Goal: Transaction & Acquisition: Subscribe to service/newsletter

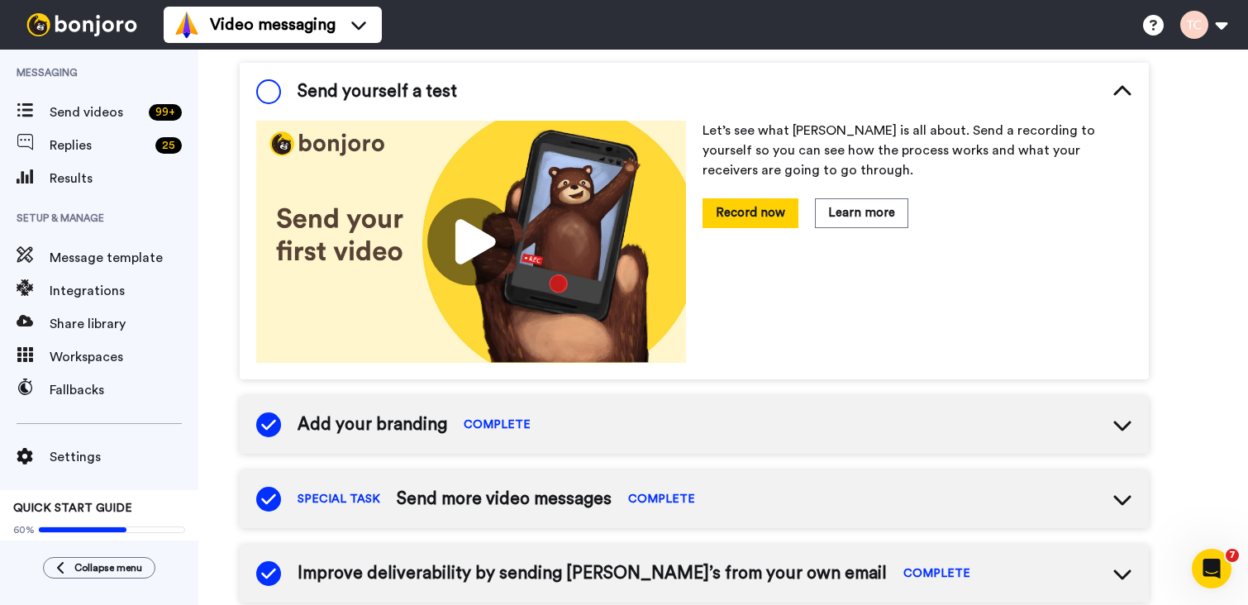
scroll to position [194, 0]
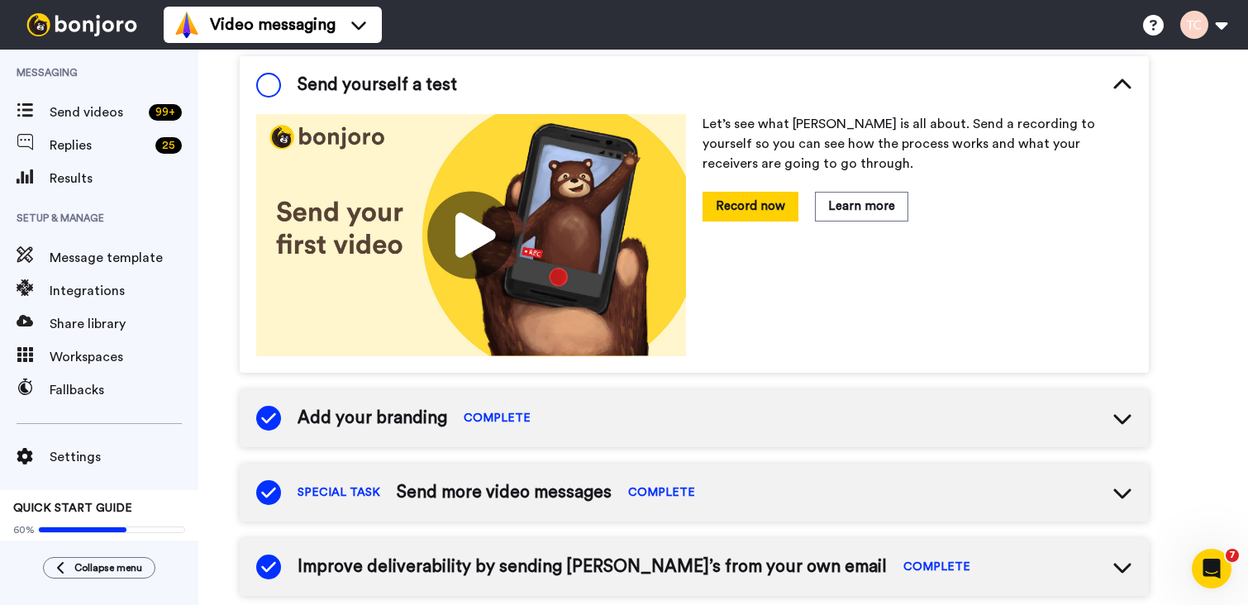
click at [469, 243] on img at bounding box center [471, 235] width 430 height 242
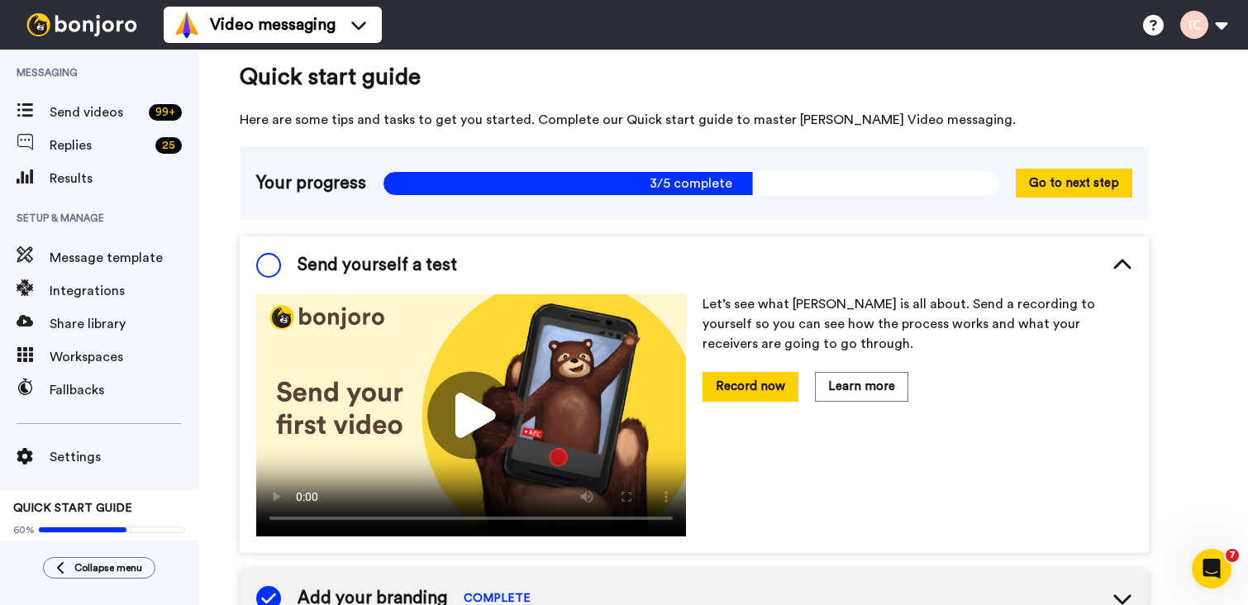
scroll to position [22, 0]
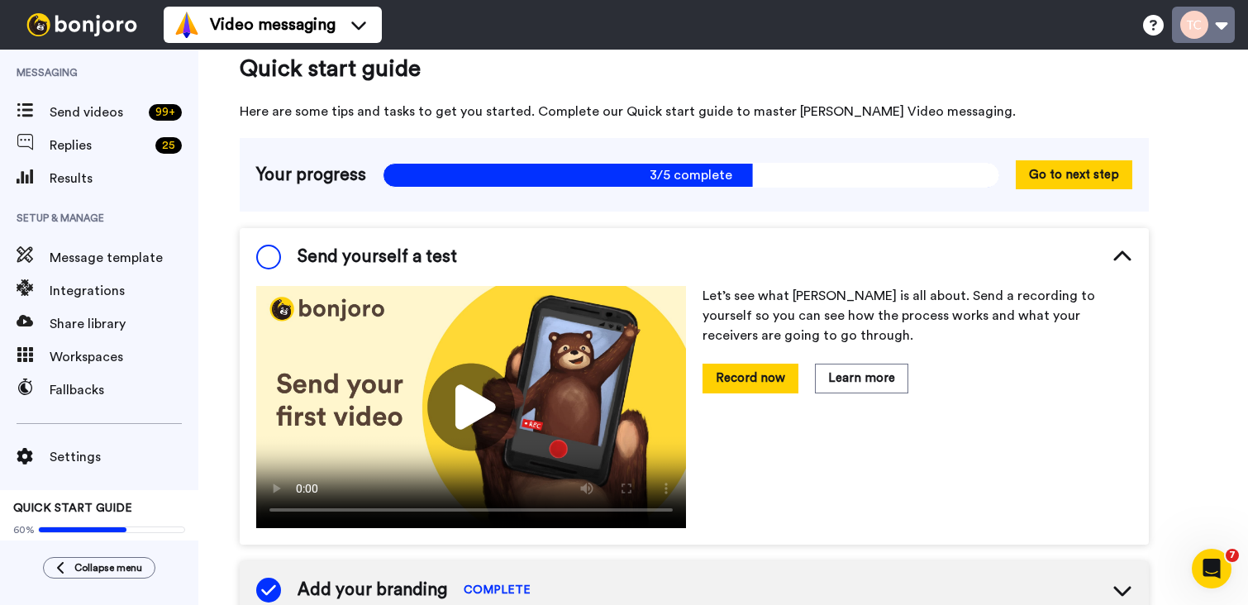
click at [1221, 33] on button at bounding box center [1203, 25] width 63 height 36
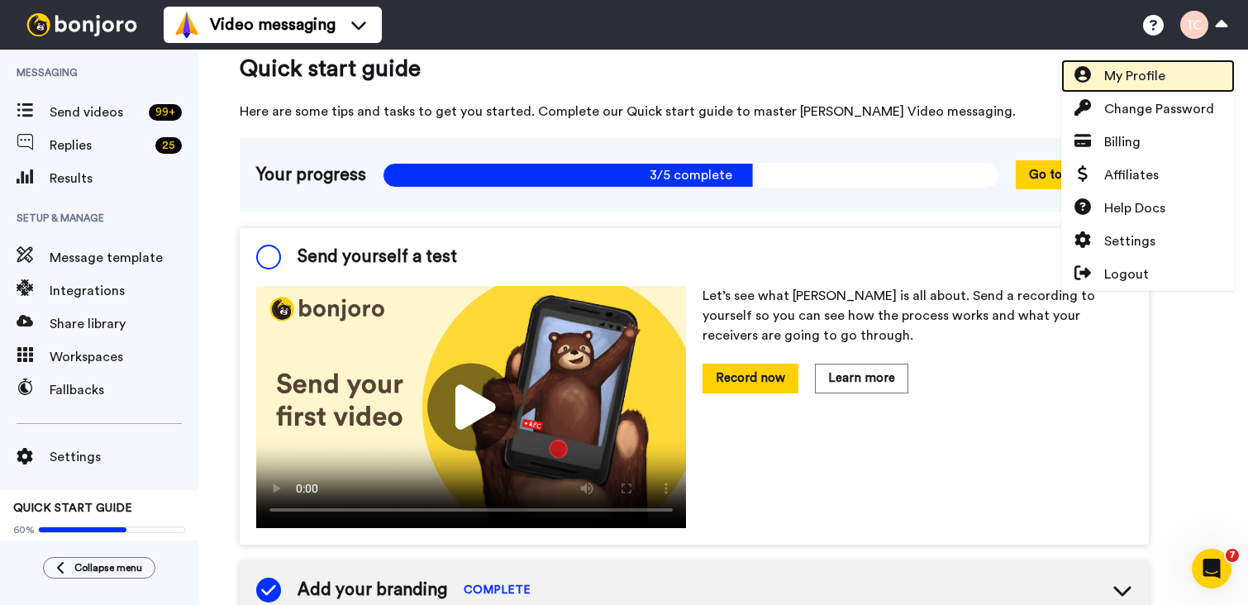
click at [1165, 73] on span "My Profile" at bounding box center [1135, 76] width 61 height 20
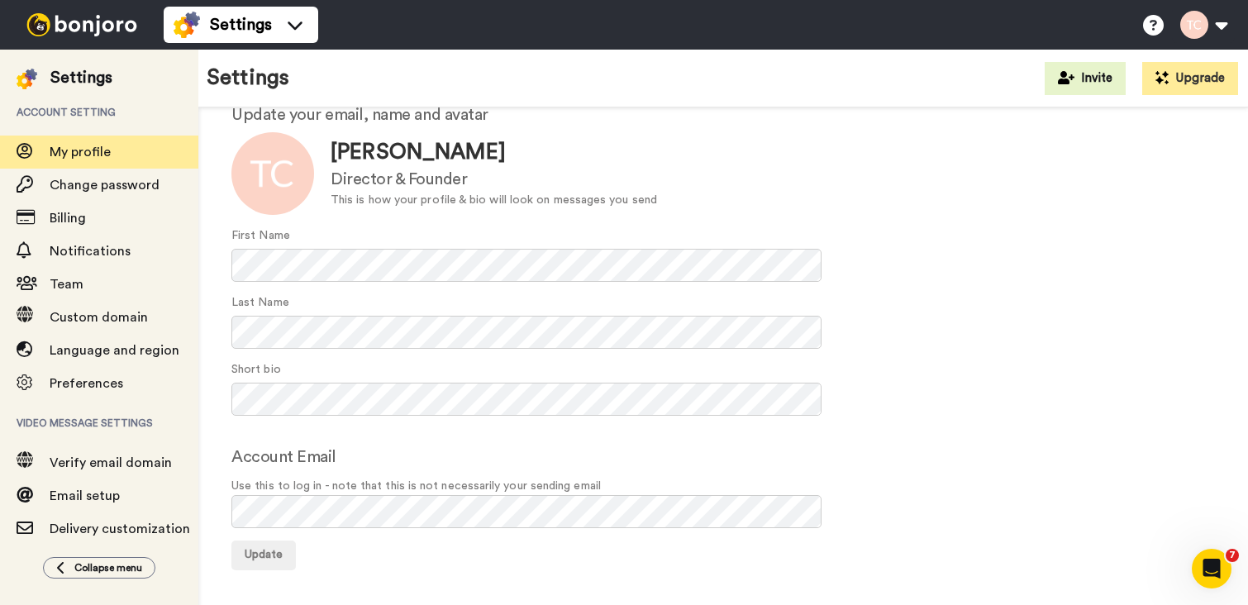
click at [1062, 199] on div "Update Todd Chambers Director & Founder This is how your profile & bio will loo…" at bounding box center [723, 173] width 984 height 83
click at [1227, 22] on button at bounding box center [1203, 25] width 63 height 36
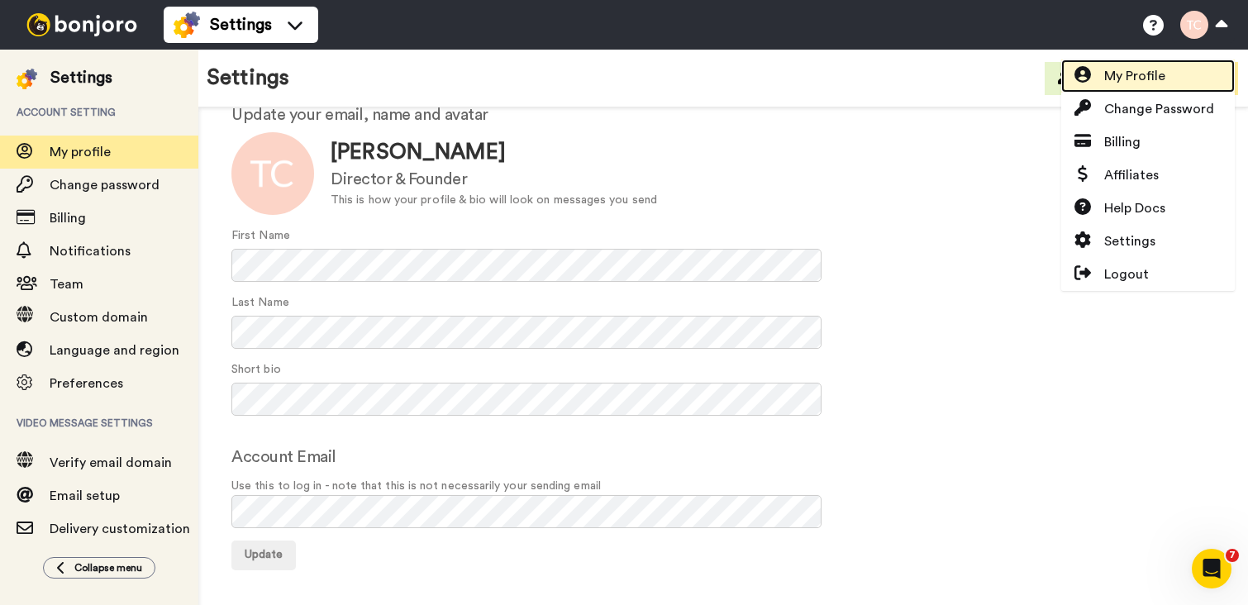
click at [1158, 84] on span "My Profile" at bounding box center [1135, 76] width 61 height 20
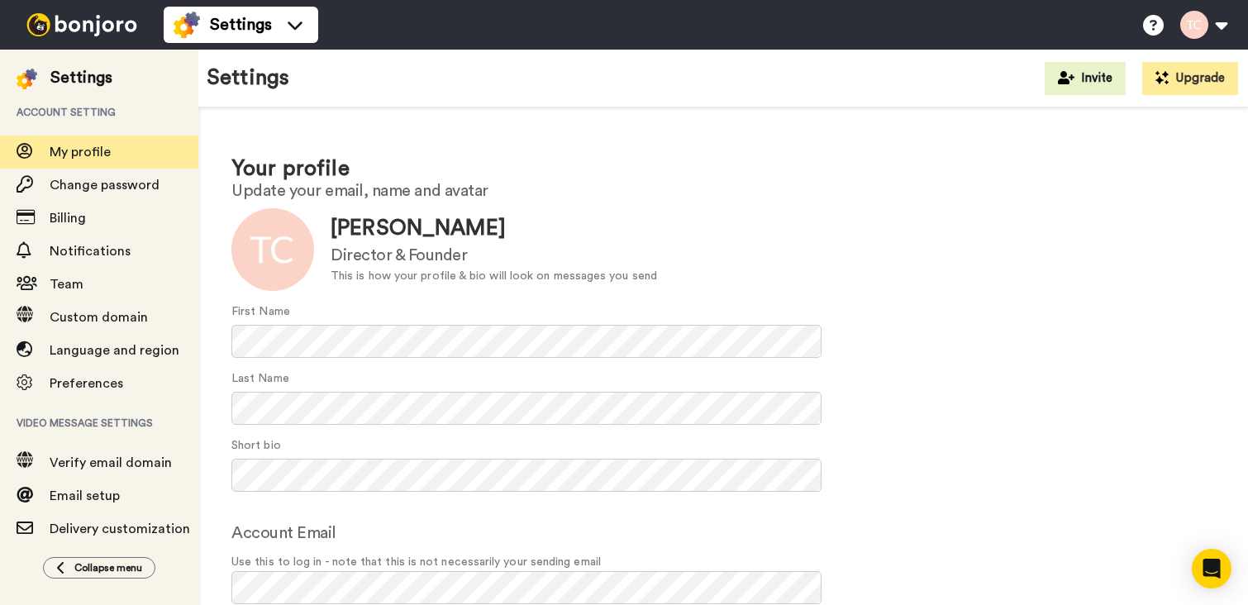
click at [64, 13] on img at bounding box center [82, 24] width 124 height 23
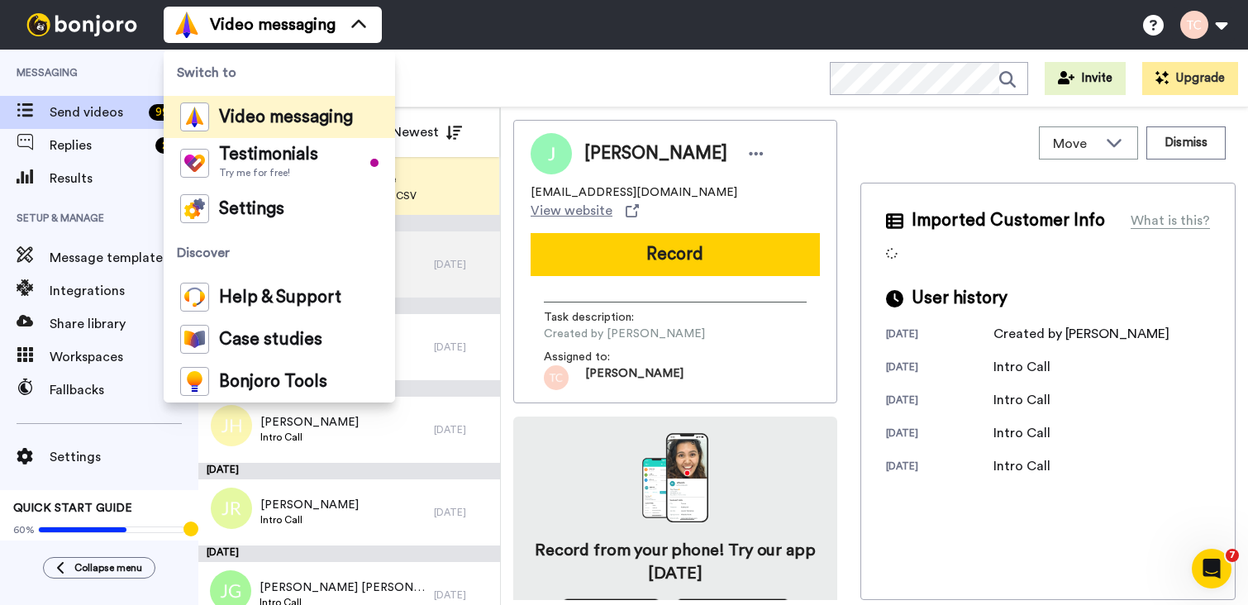
click at [520, 84] on div "All WORKSPACES View all All Lead Conversion Intro Call Warm Up + Add a new work…" at bounding box center [723, 79] width 1050 height 58
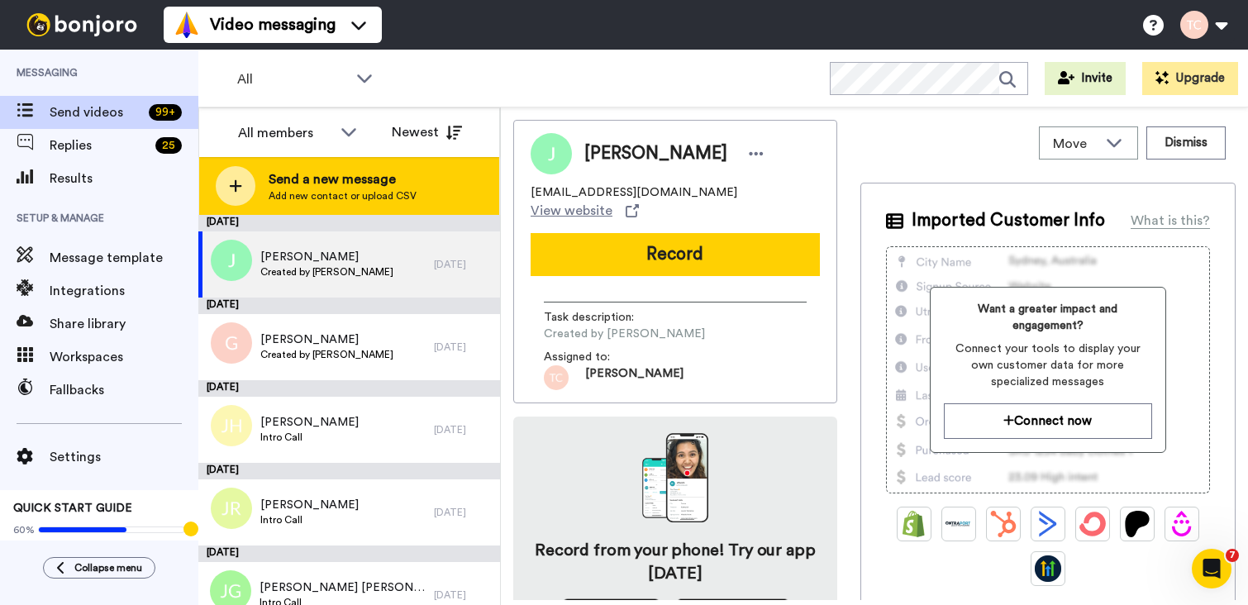
click at [342, 181] on span "Send a new message" at bounding box center [343, 179] width 148 height 20
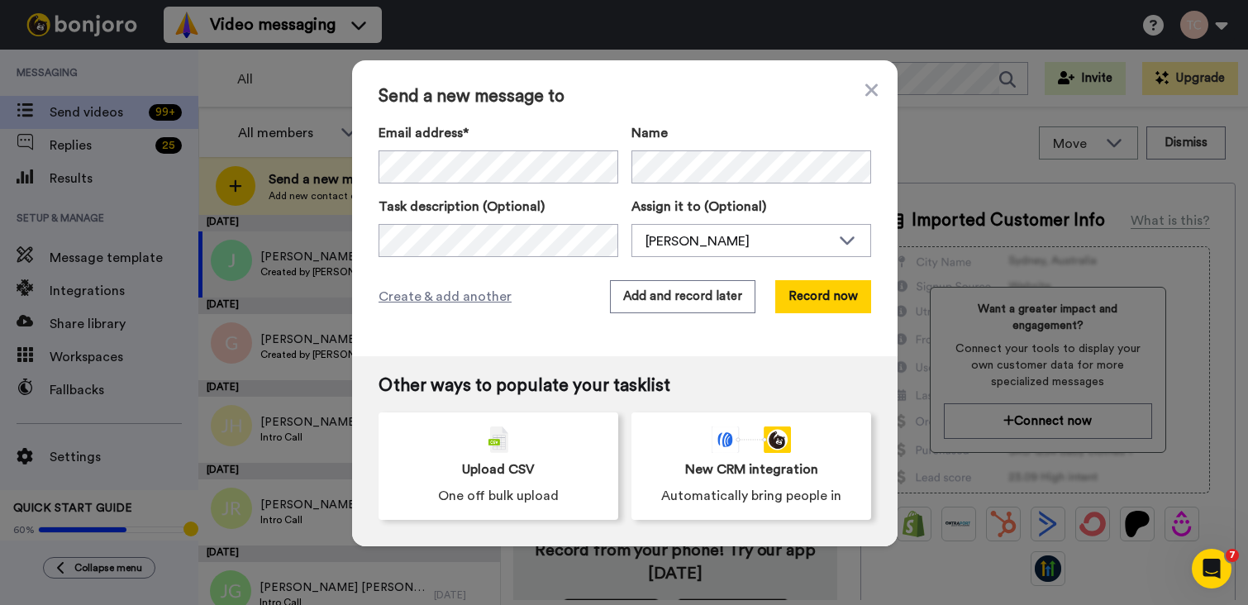
click at [308, 221] on div "Send a new message to Email address* Name Task description (Optional) Assign it…" at bounding box center [624, 302] width 1248 height 605
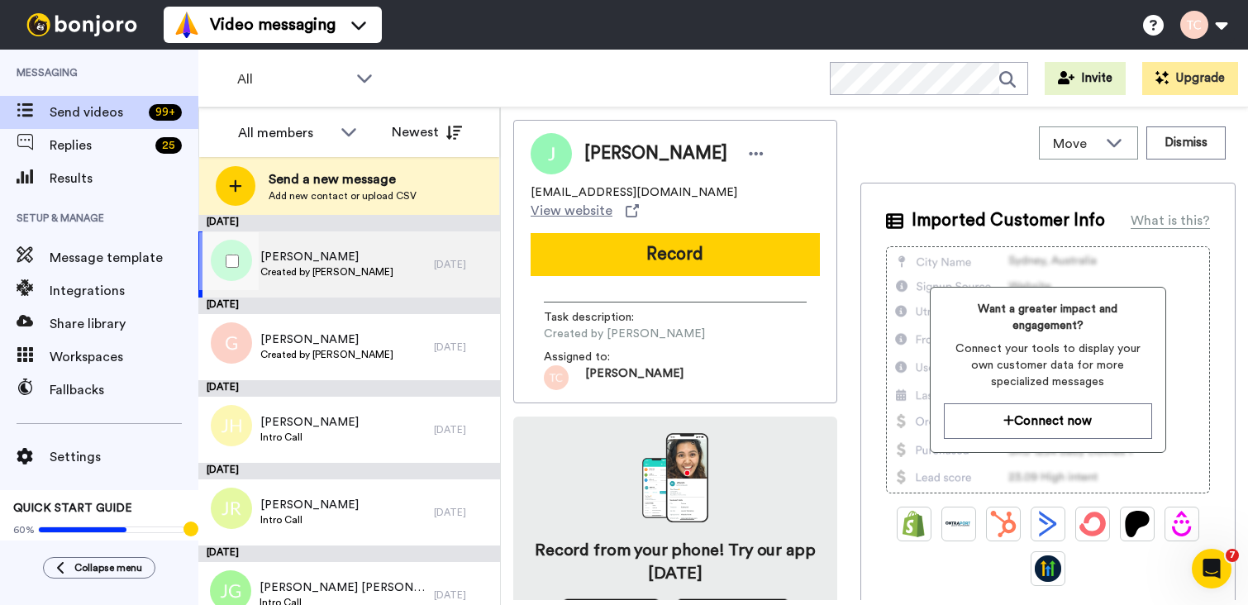
click at [301, 271] on span "Created by Todd Chambers" at bounding box center [326, 271] width 133 height 13
click at [1215, 25] on button at bounding box center [1203, 25] width 63 height 36
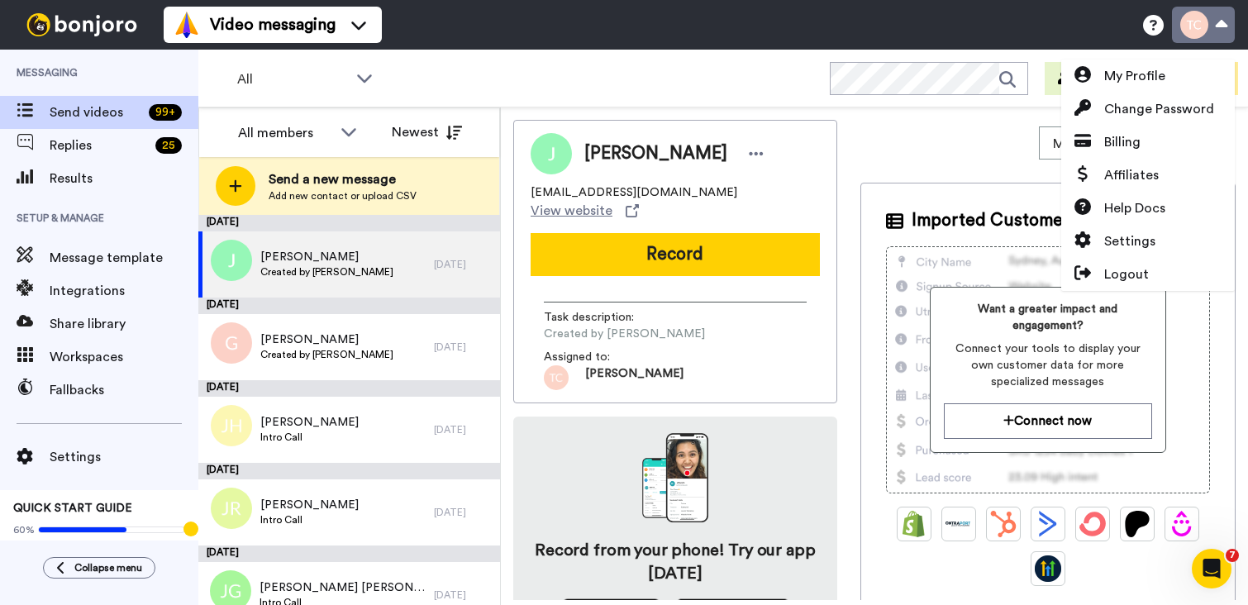
click at [1223, 27] on button at bounding box center [1203, 25] width 63 height 36
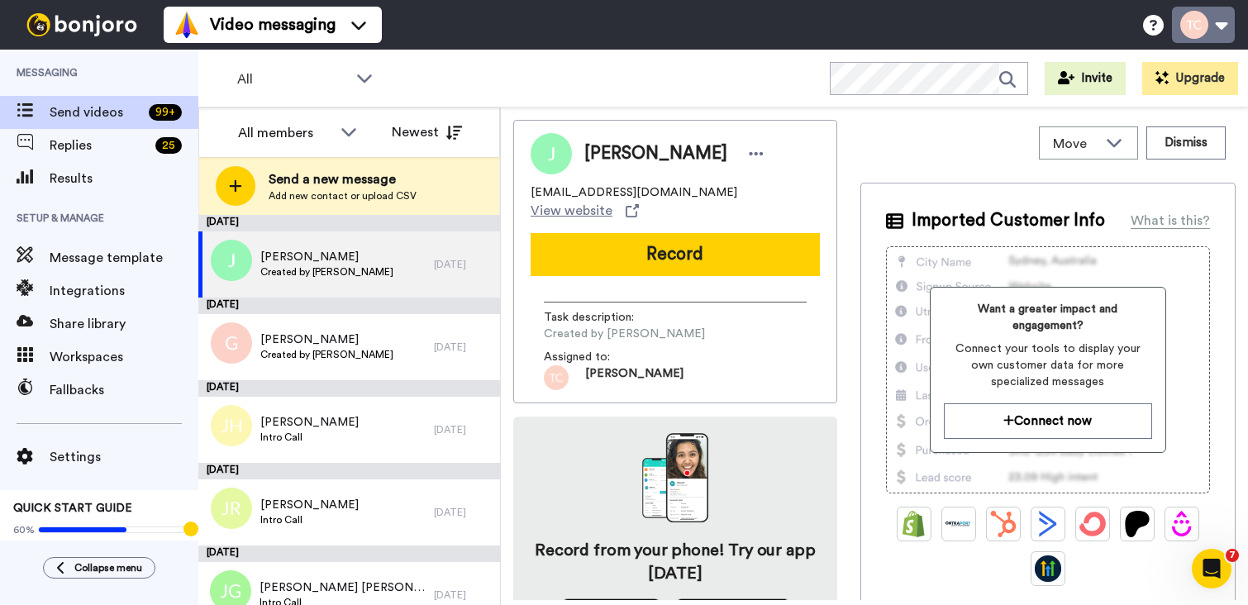
click at [1223, 27] on button at bounding box center [1203, 25] width 63 height 36
click at [733, 70] on div "All WORKSPACES View all All Lead Conversion Intro Call Warm Up + Add a new work…" at bounding box center [723, 79] width 1050 height 58
click at [1203, 26] on button at bounding box center [1203, 25] width 63 height 36
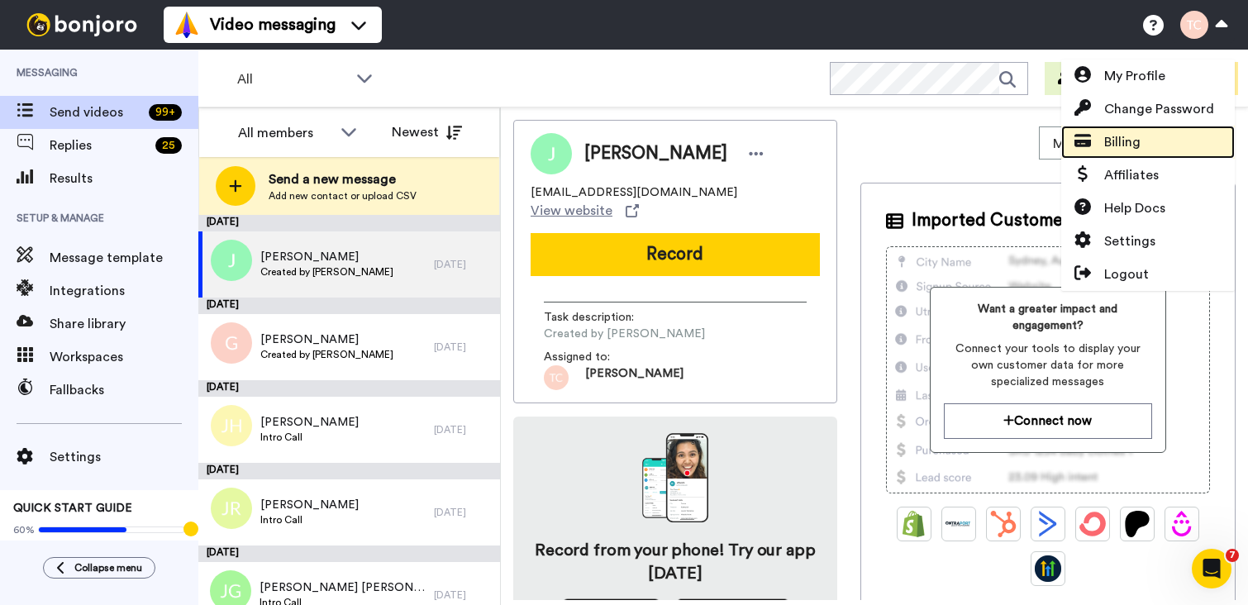
click at [1145, 142] on link "Billing" at bounding box center [1149, 142] width 174 height 33
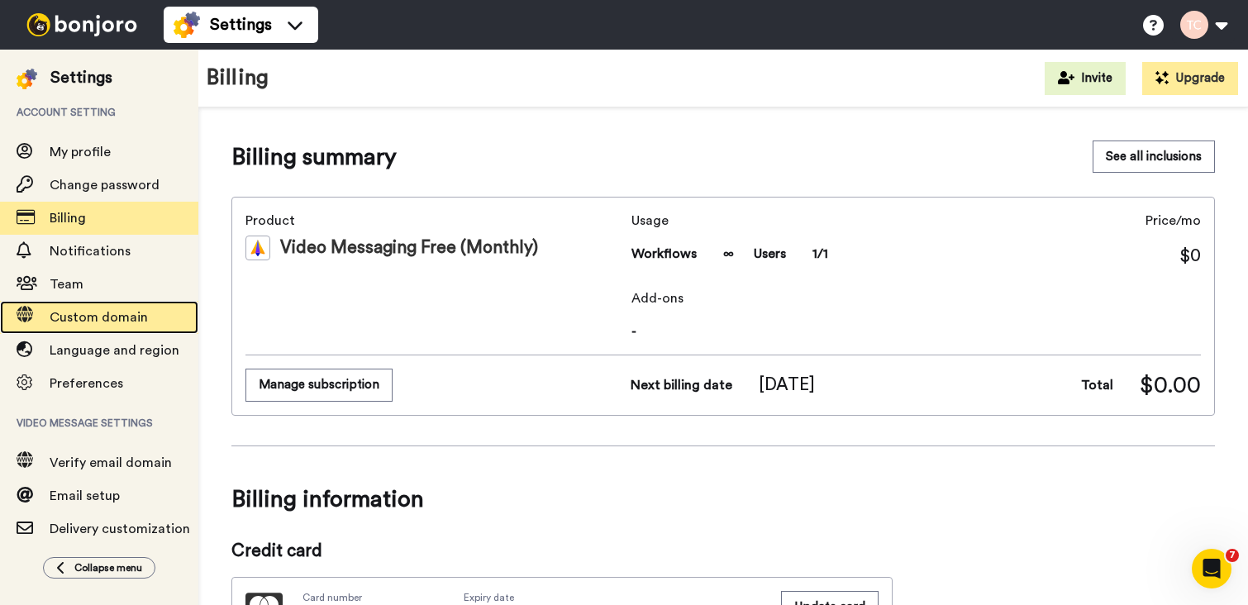
click at [122, 314] on span "Custom domain" at bounding box center [99, 317] width 98 height 13
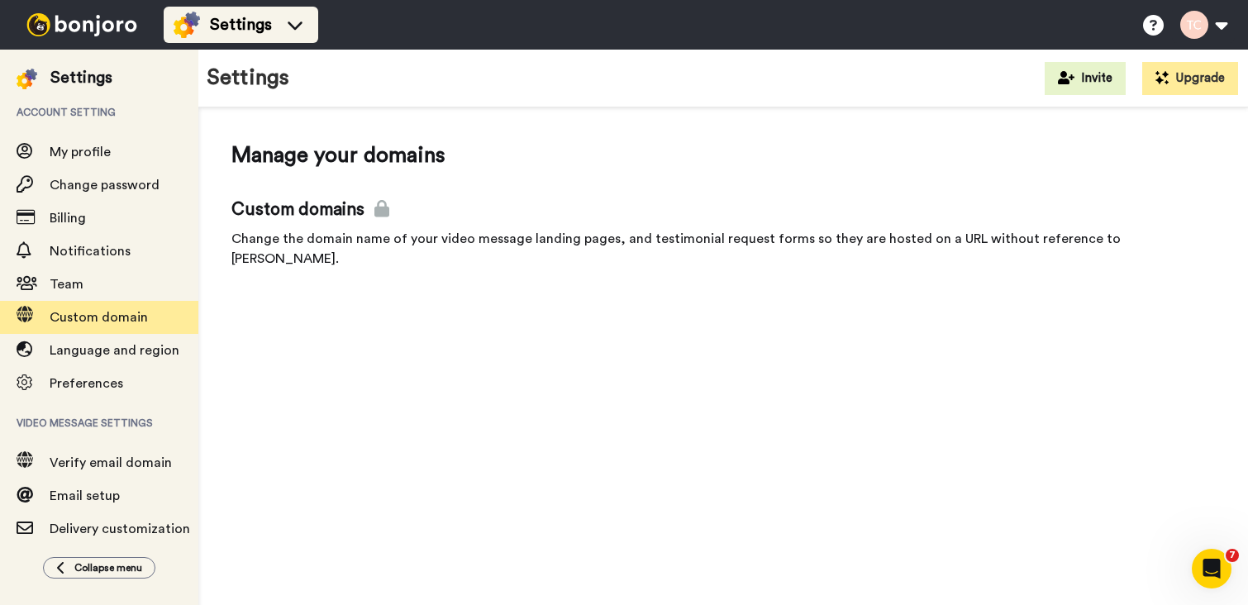
click at [274, 36] on div "Settings" at bounding box center [241, 25] width 135 height 26
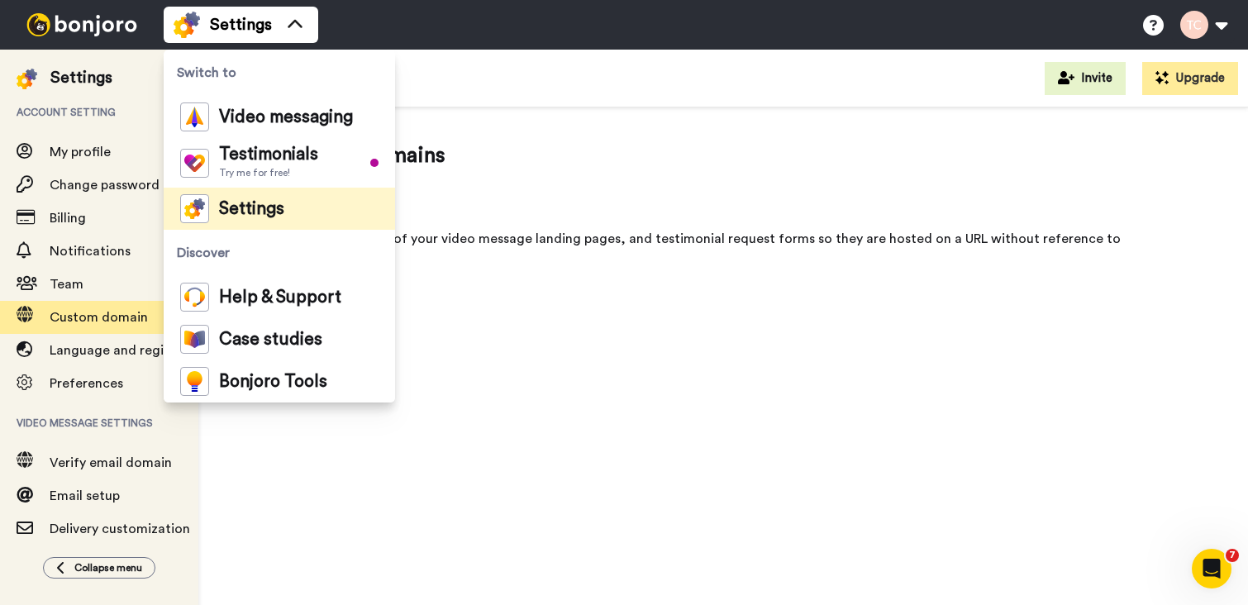
click at [647, 49] on div "Settings Switch to Video messaging Testimonials Try me for free! Settings Disco…" at bounding box center [706, 25] width 1085 height 50
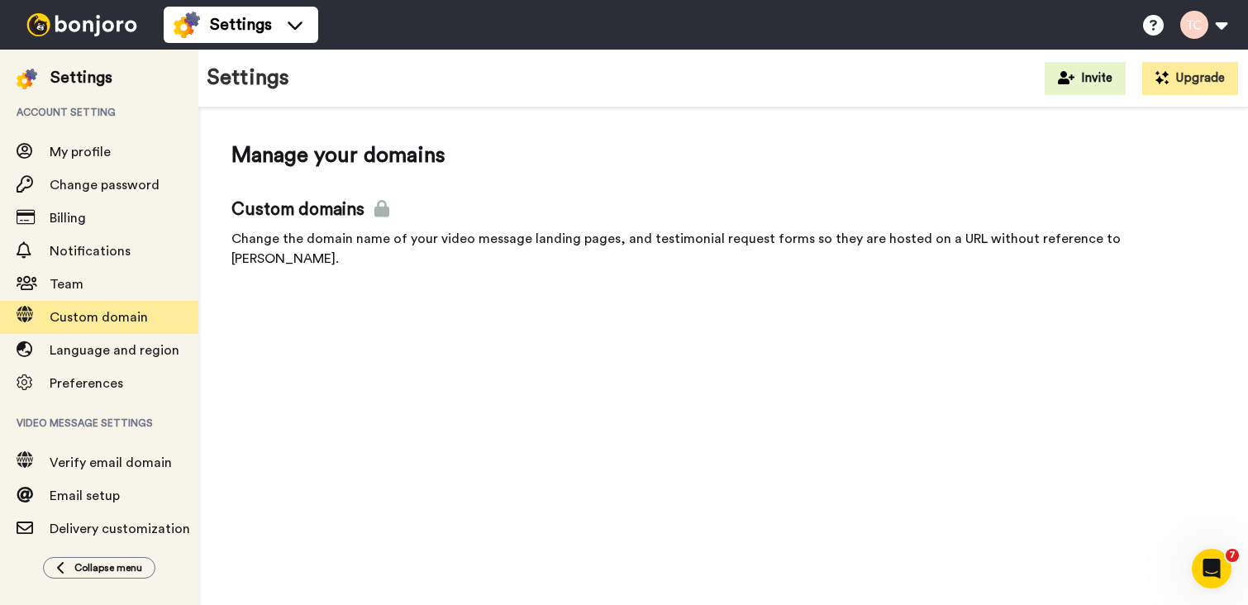
click at [72, 12] on div at bounding box center [82, 25] width 164 height 50
click at [62, 21] on img at bounding box center [82, 24] width 124 height 23
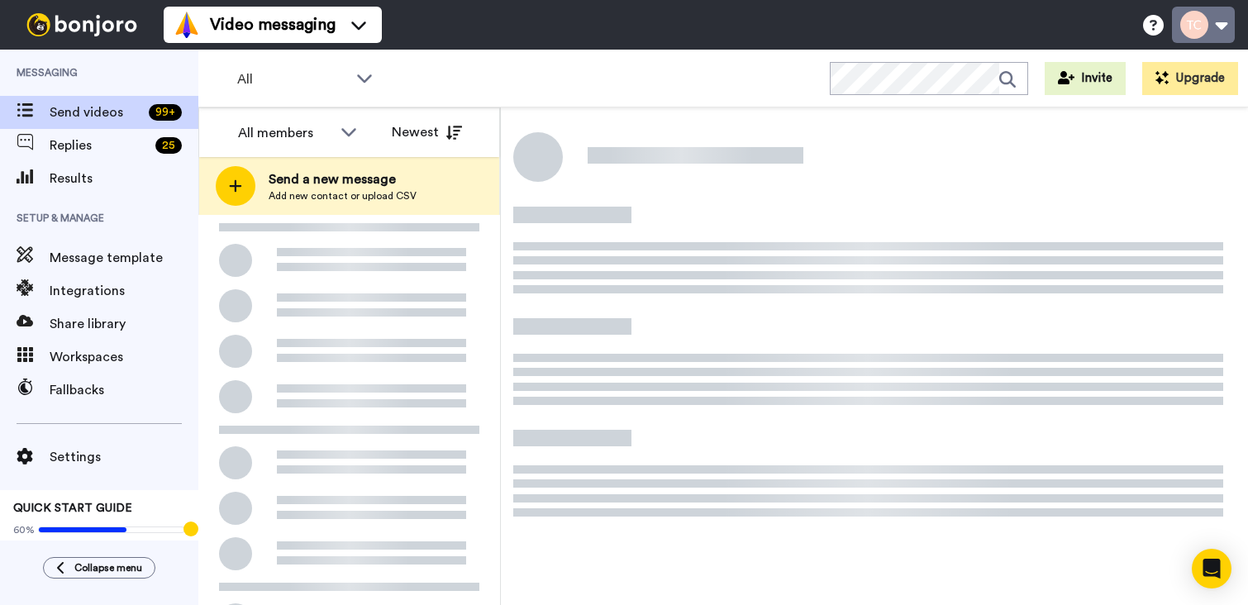
click at [1222, 25] on button at bounding box center [1203, 25] width 63 height 36
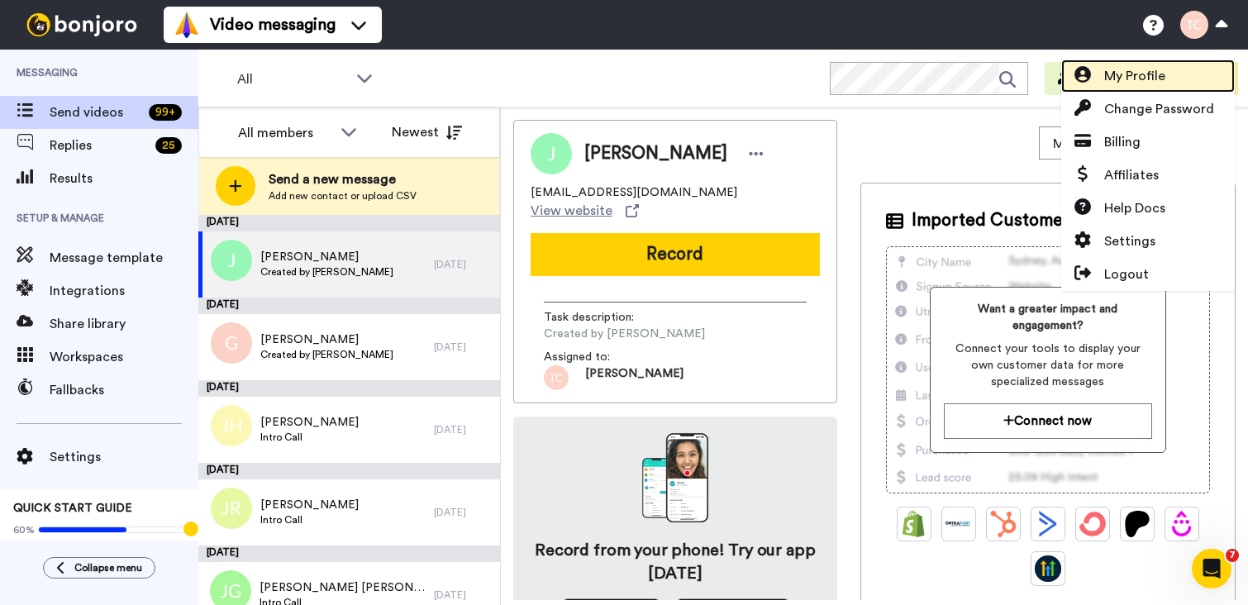
click at [1137, 74] on span "My Profile" at bounding box center [1135, 76] width 61 height 20
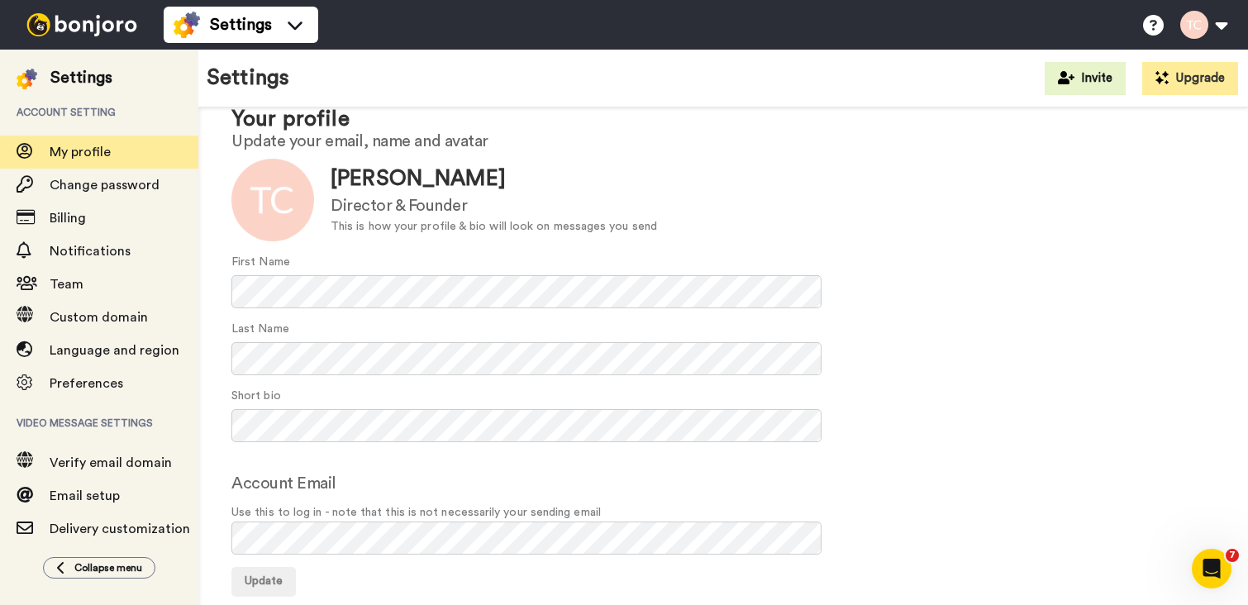
scroll to position [76, 0]
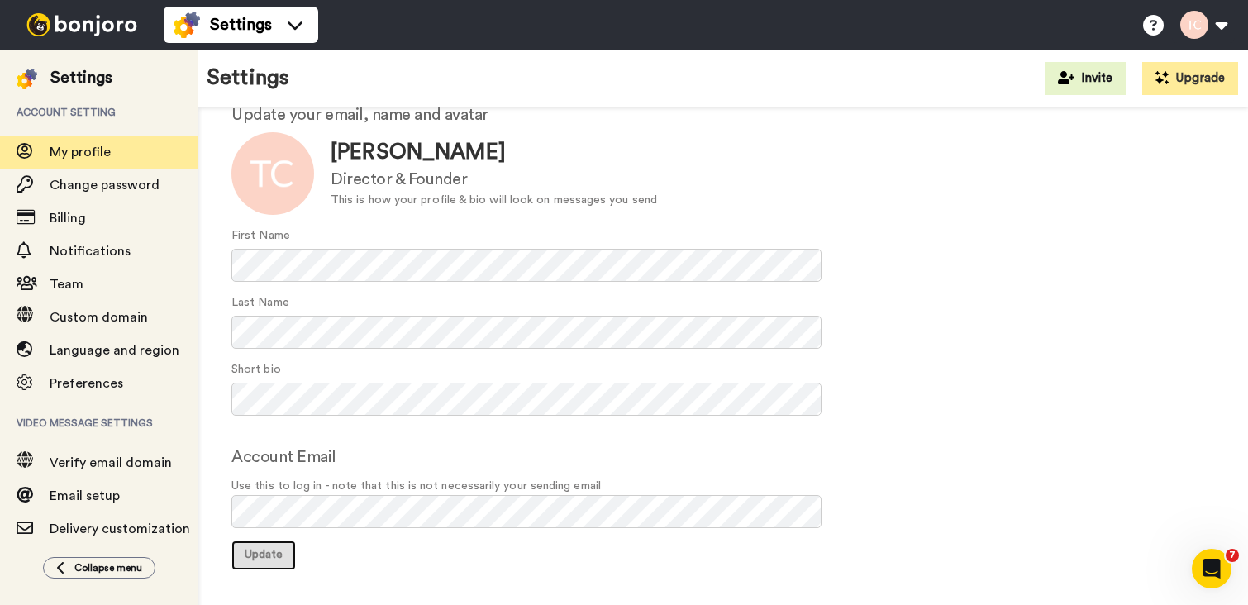
click at [259, 558] on span "Update" at bounding box center [264, 555] width 38 height 12
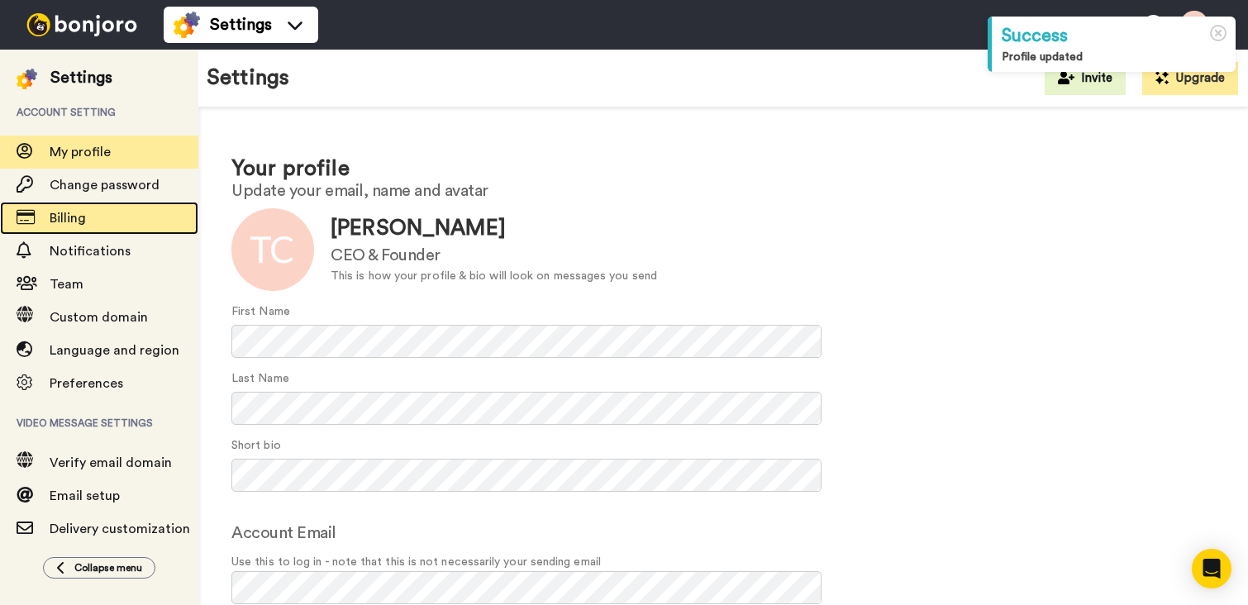
click at [96, 212] on span "Billing" at bounding box center [124, 218] width 149 height 20
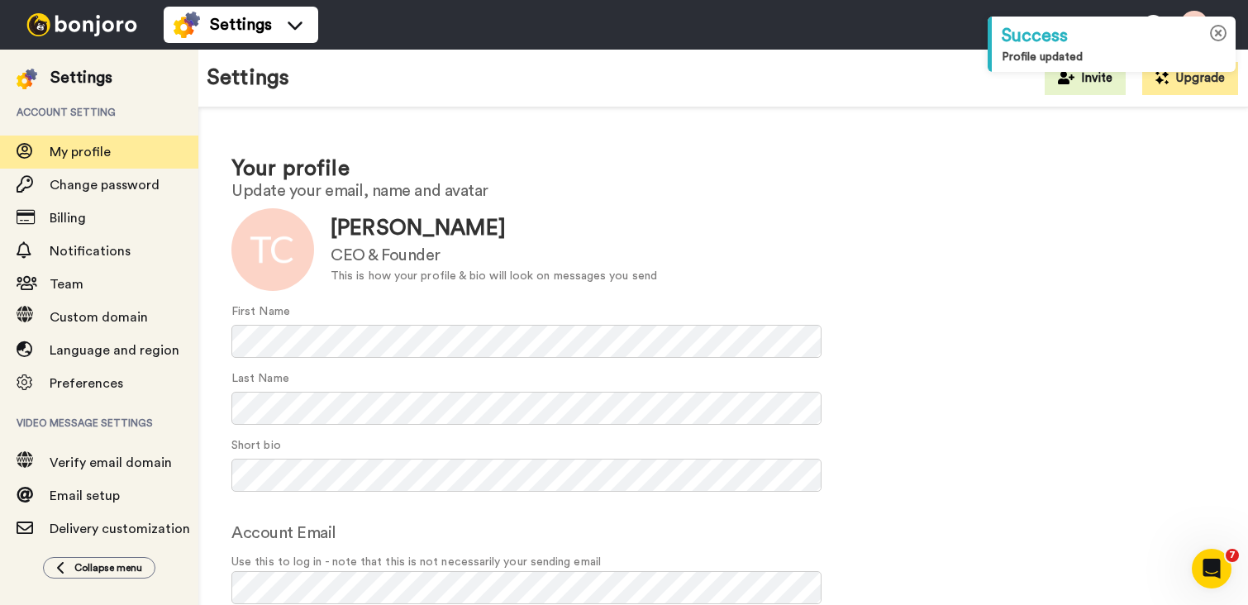
click at [1219, 36] on icon at bounding box center [1218, 33] width 17 height 17
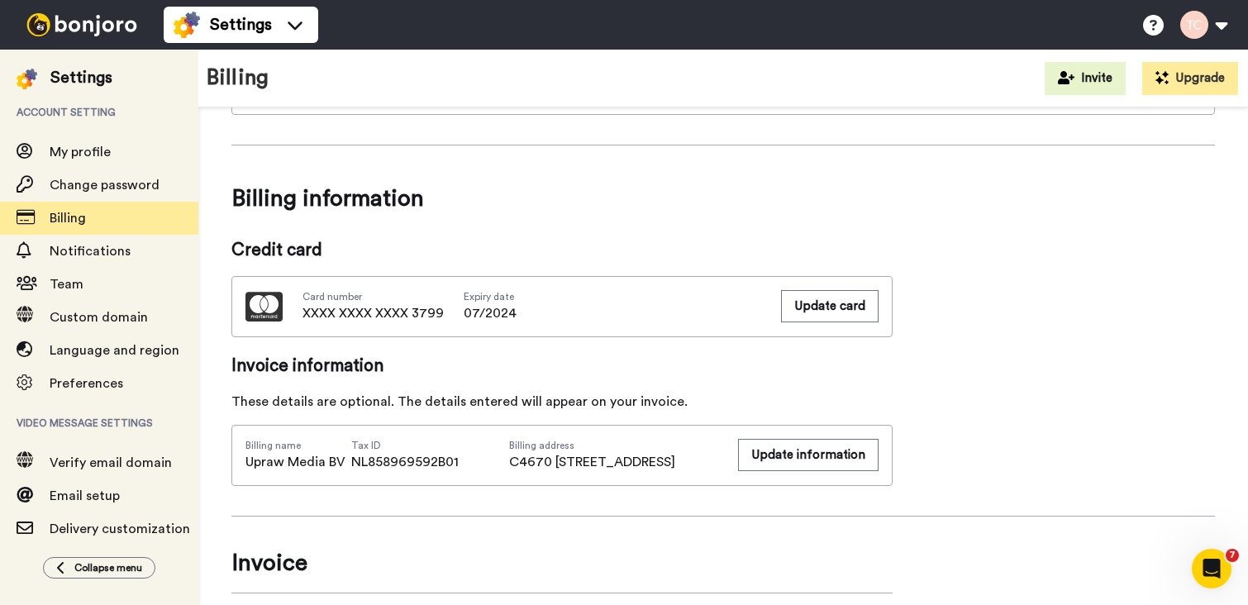
scroll to position [362, 0]
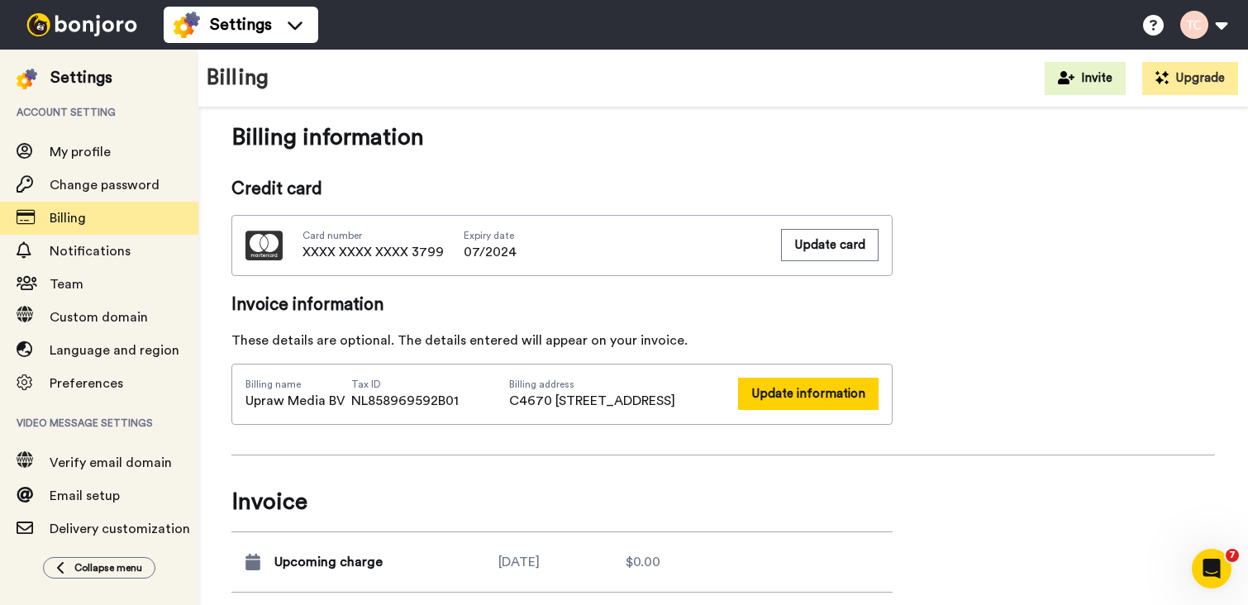
click at [785, 388] on button "Update information" at bounding box center [808, 394] width 141 height 32
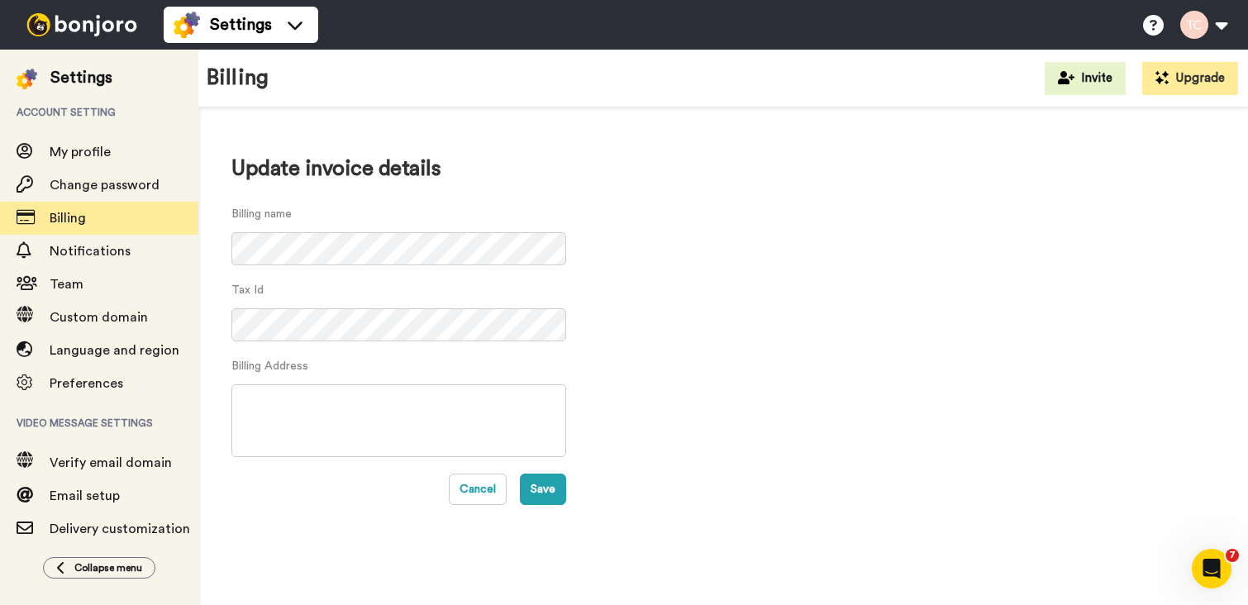
type textarea "C4670 Keurenplein 41 1069CD Amsterdam Nederland"
click at [333, 432] on textarea "C4670 Keurenplein 41 1069CD Amsterdam Nederland" at bounding box center [398, 420] width 335 height 73
paste textarea "[STREET_ADDRESS]"
type textarea "[STREET_ADDRESS]"
click at [535, 498] on button "Save" at bounding box center [543, 489] width 46 height 31
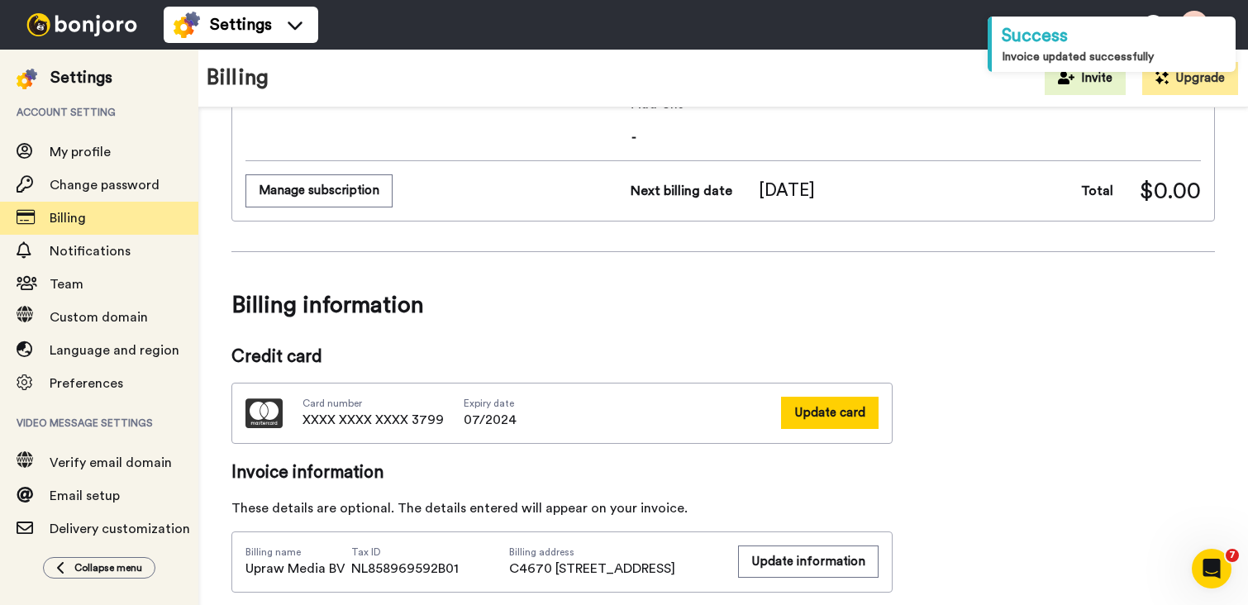
click at [826, 408] on button "Update card" at bounding box center [830, 413] width 98 height 32
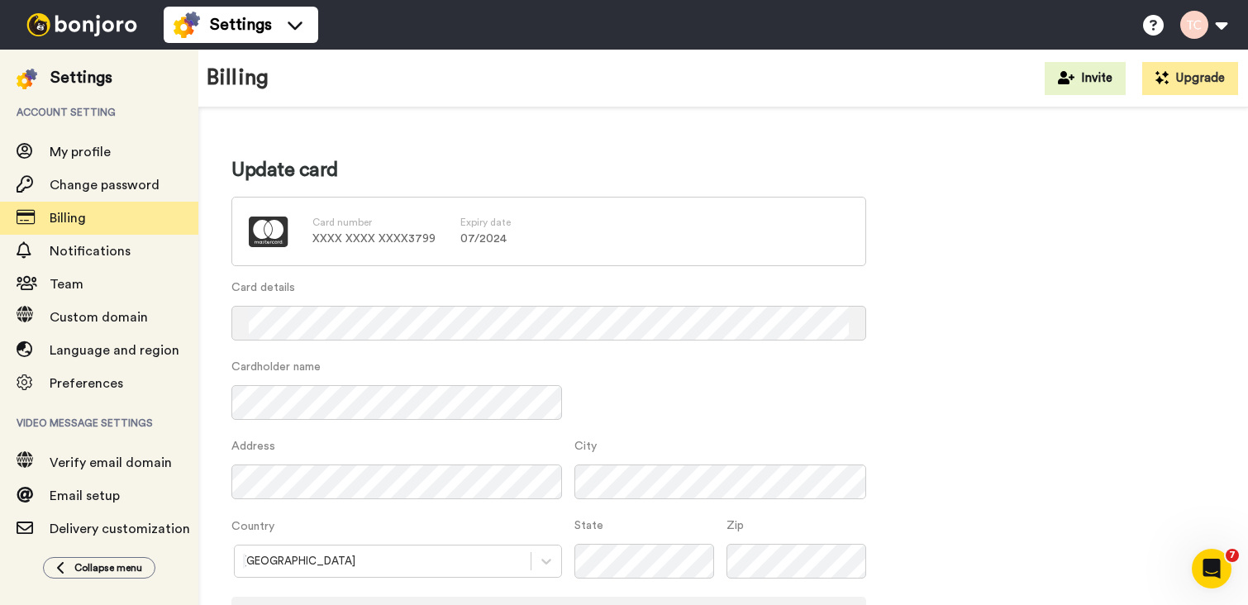
click at [0, 604] on com-1password-button at bounding box center [0, 605] width 0 height 0
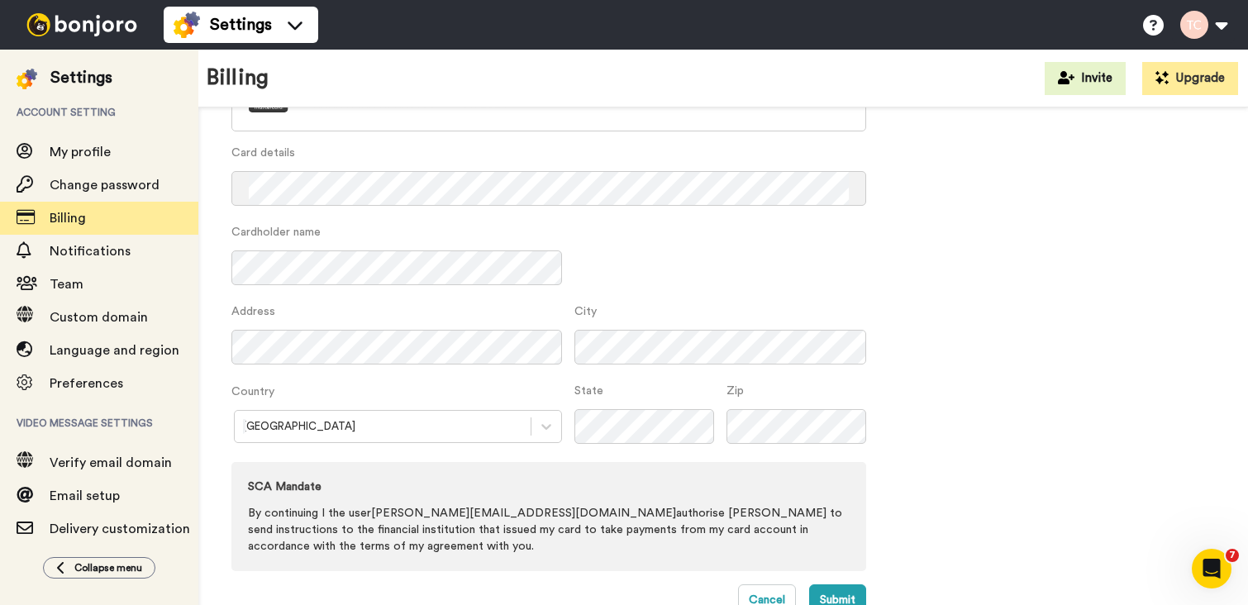
scroll to position [137, 0]
click at [339, 243] on div "Cardholder name" at bounding box center [396, 259] width 331 height 75
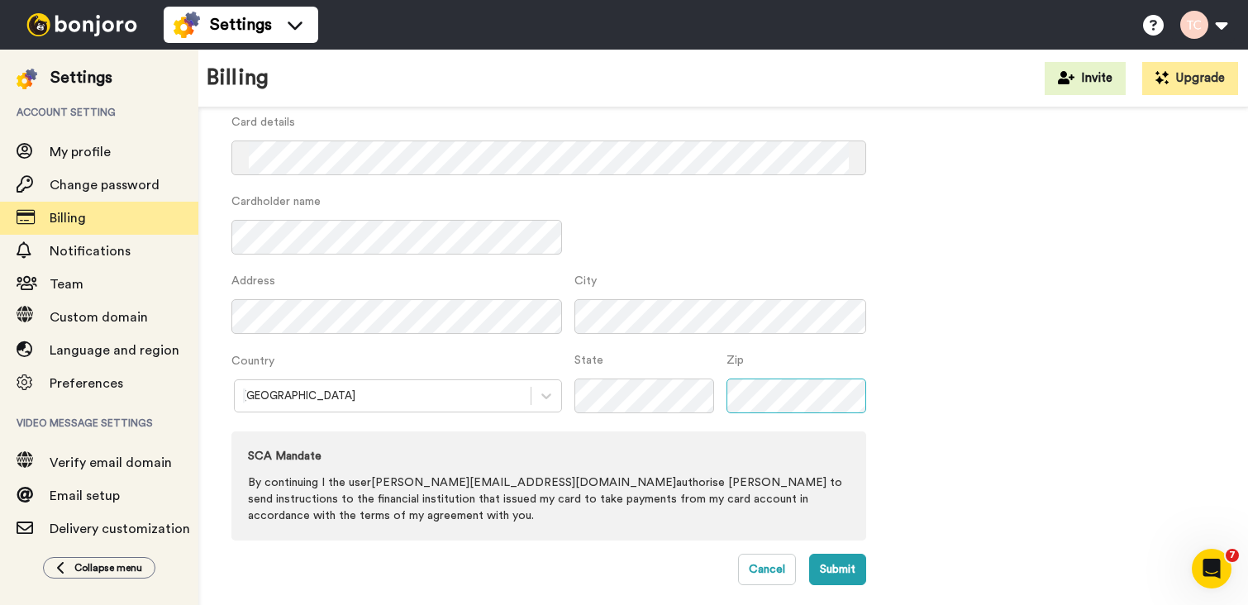
scroll to position [169, 0]
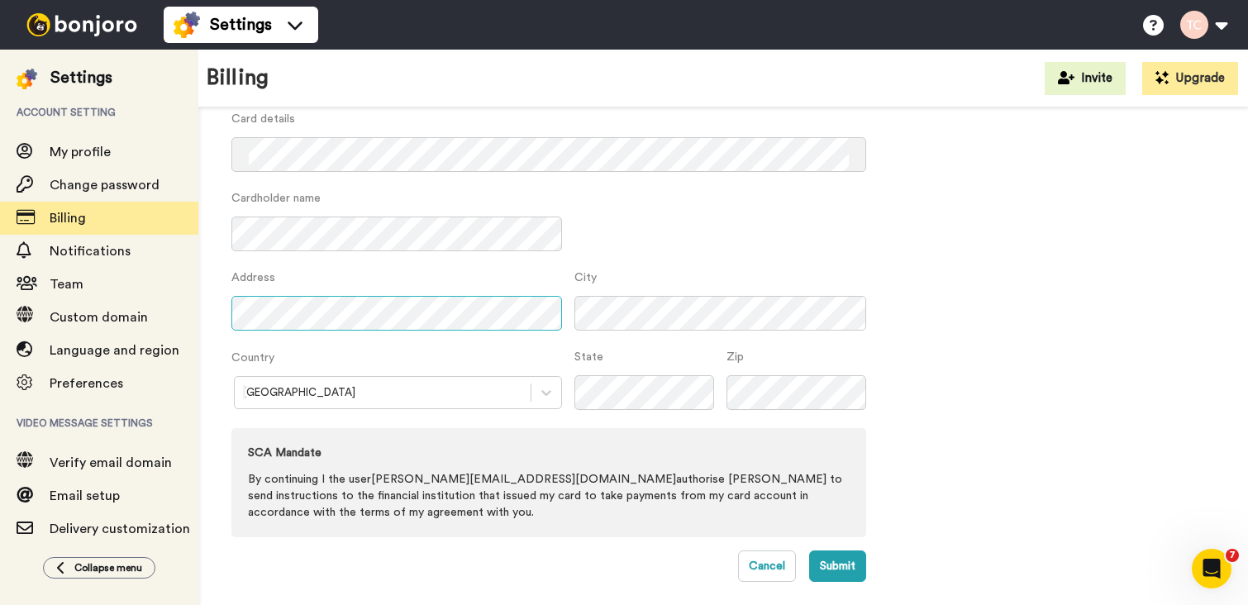
click at [203, 318] on div "Update card Card number XXXX XXXX XXXX 3799 Expiry date 07 / 2024 Card details …" at bounding box center [723, 277] width 1050 height 676
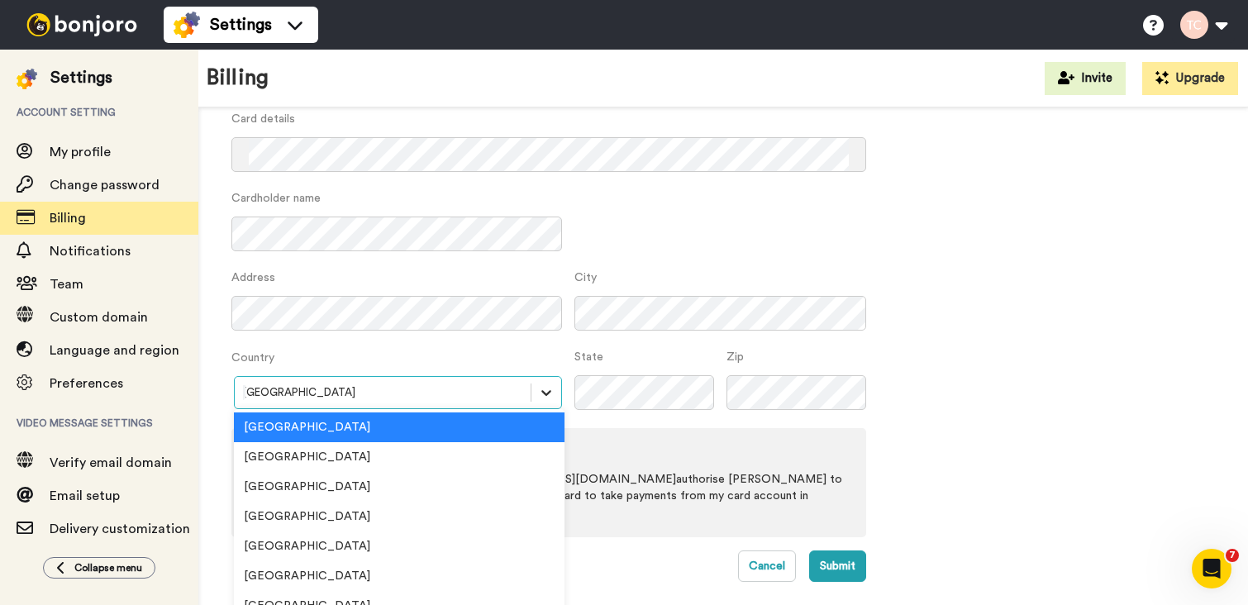
click at [537, 394] on div "option Australia focused, 1 of 250. 250 results available. Use Up and Down to c…" at bounding box center [396, 392] width 331 height 33
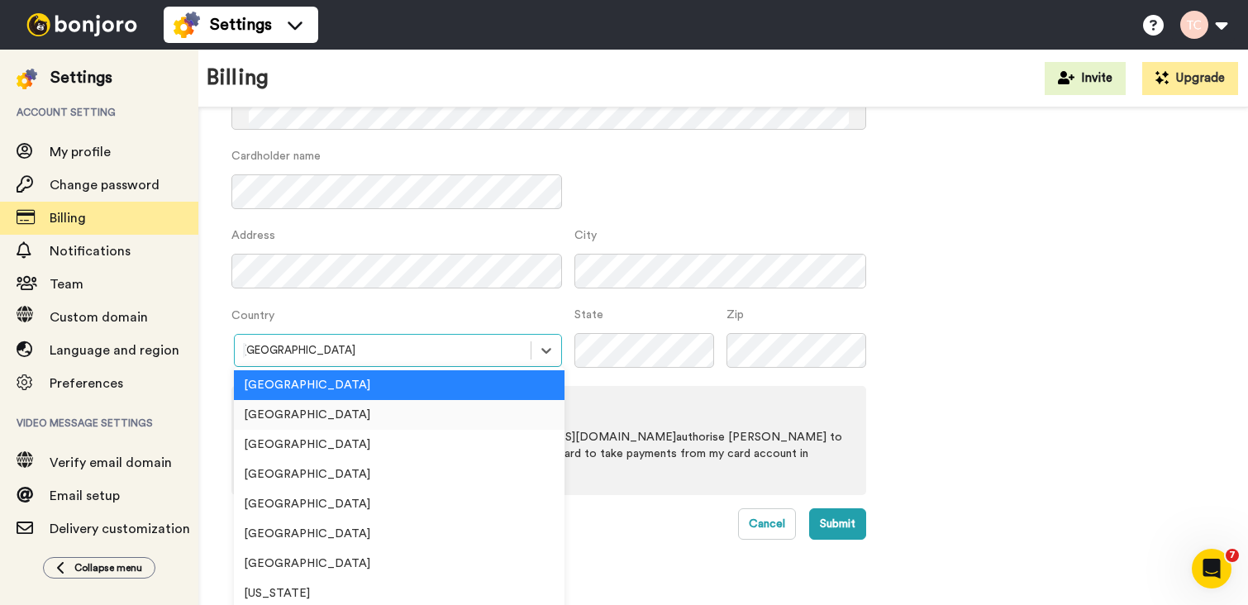
click at [387, 412] on div "United Kingdom" at bounding box center [399, 415] width 331 height 30
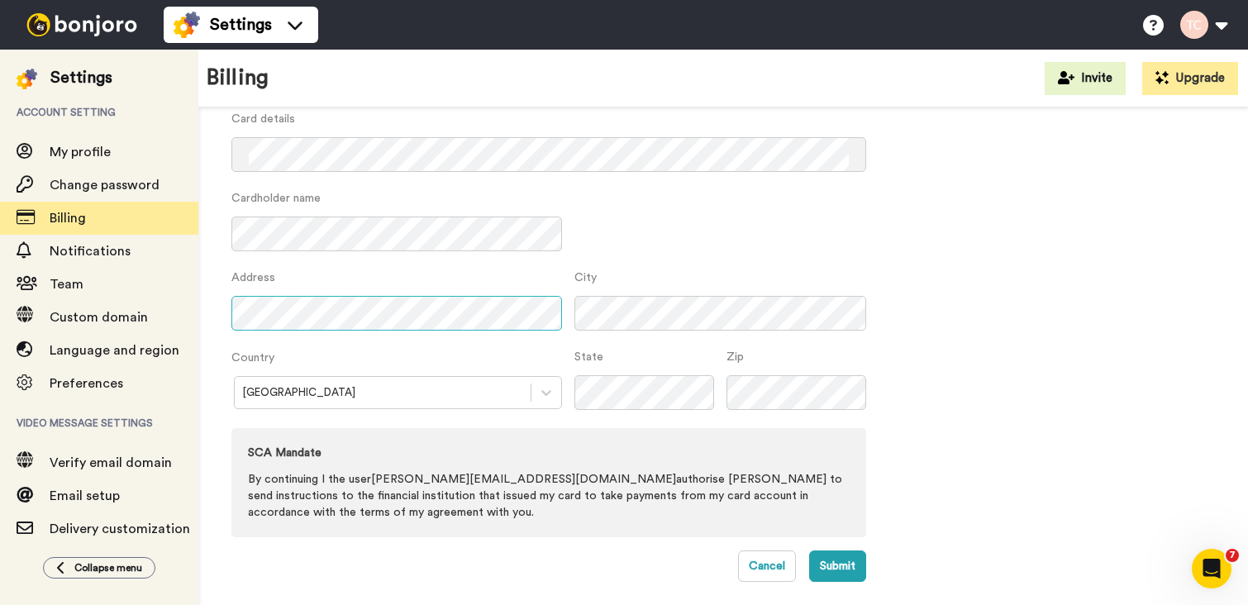
scroll to position [0, 7]
click at [616, 313] on div "Address City" at bounding box center [548, 309] width 635 height 79
click at [834, 568] on button "Submit" at bounding box center [837, 566] width 57 height 31
click at [825, 557] on button "Submit" at bounding box center [837, 566] width 57 height 31
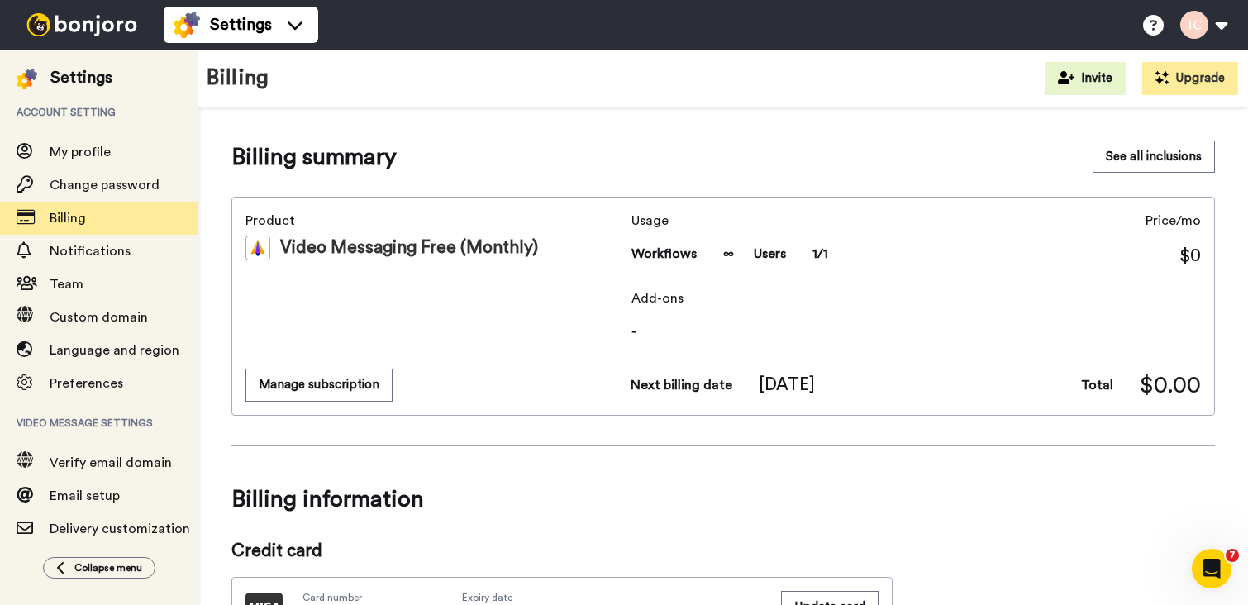
click at [88, 34] on img at bounding box center [82, 24] width 124 height 23
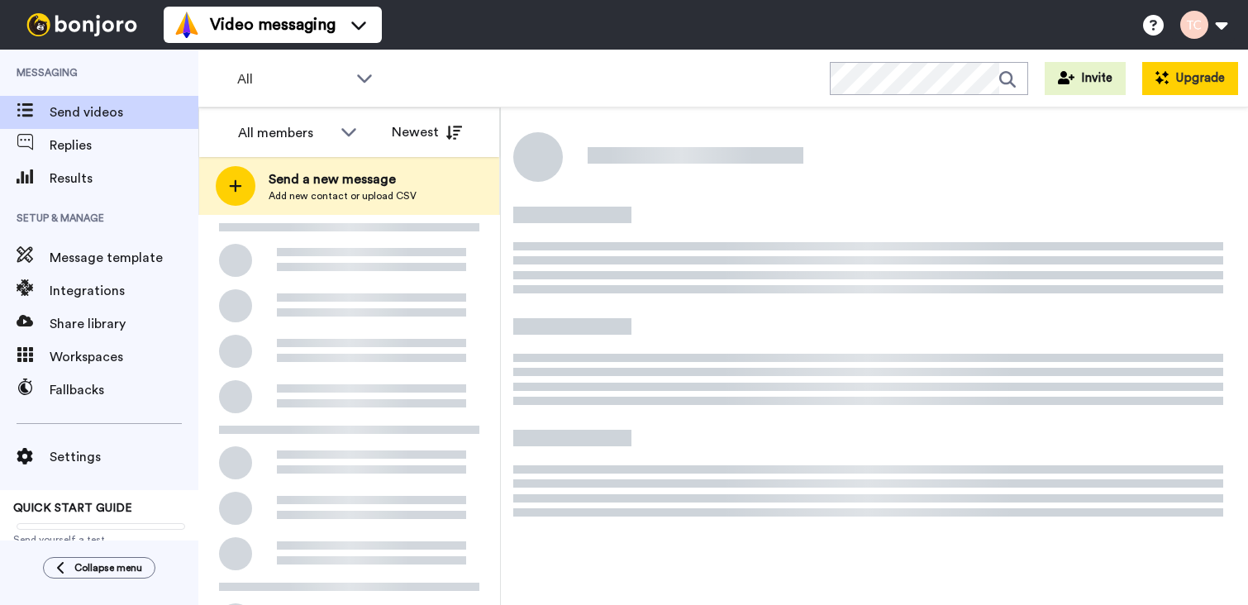
click at [1215, 89] on button "Upgrade" at bounding box center [1191, 78] width 96 height 33
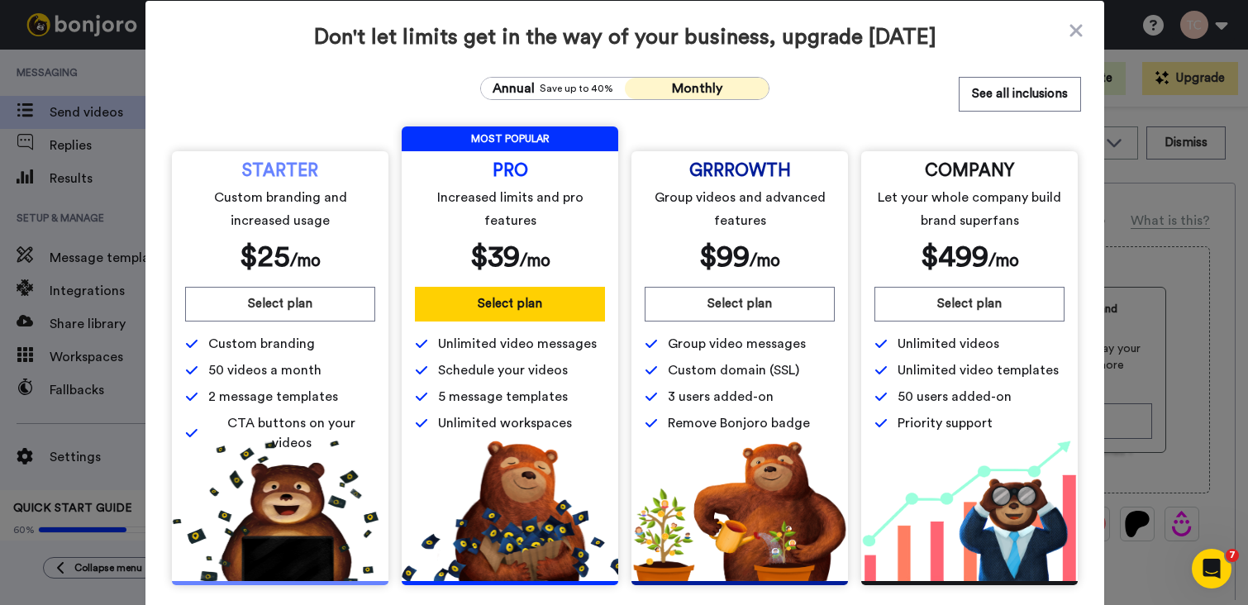
scroll to position [3, 0]
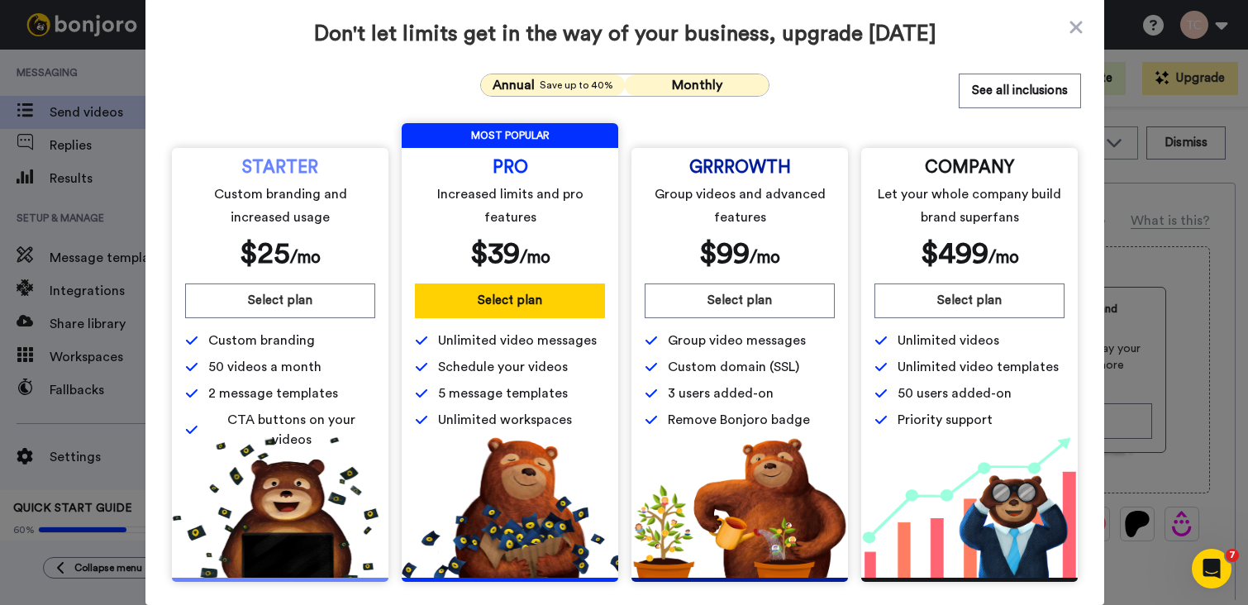
click at [524, 89] on span "Annual" at bounding box center [514, 85] width 42 height 20
click at [742, 83] on button "Monthly" at bounding box center [697, 84] width 144 height 21
click at [570, 79] on span "Save up to 40%" at bounding box center [577, 85] width 74 height 13
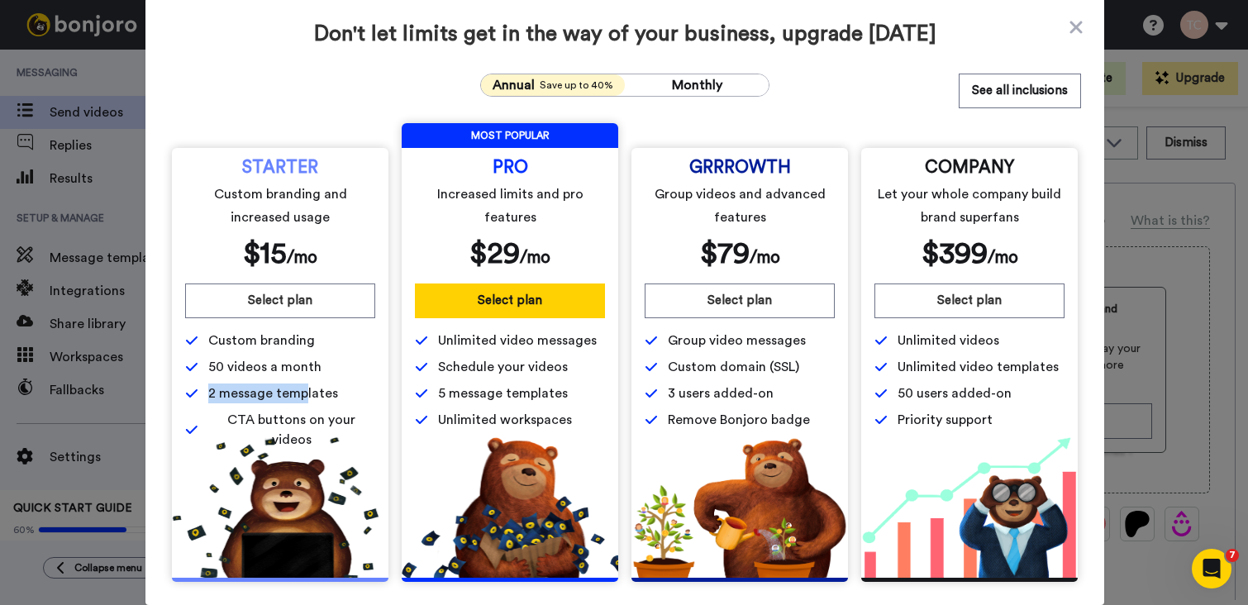
drag, startPoint x: 208, startPoint y: 390, endPoint x: 303, endPoint y: 390, distance: 95.1
click at [303, 390] on span "2 message templates" at bounding box center [273, 394] width 130 height 20
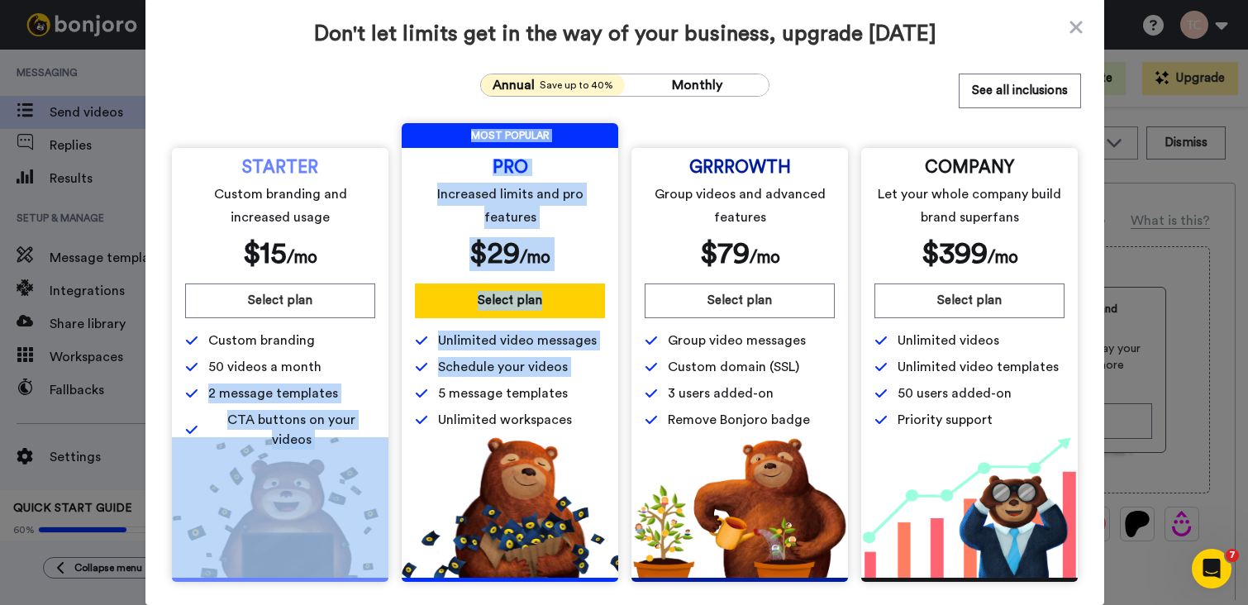
drag, startPoint x: 206, startPoint y: 394, endPoint x: 413, endPoint y: 403, distance: 206.9
click at [413, 403] on div "STARTER Custom branding and increased usage $ 15 /mo Select plan Custom brandin…" at bounding box center [625, 352] width 913 height 459
click at [351, 389] on span "2 message templates" at bounding box center [280, 394] width 190 height 20
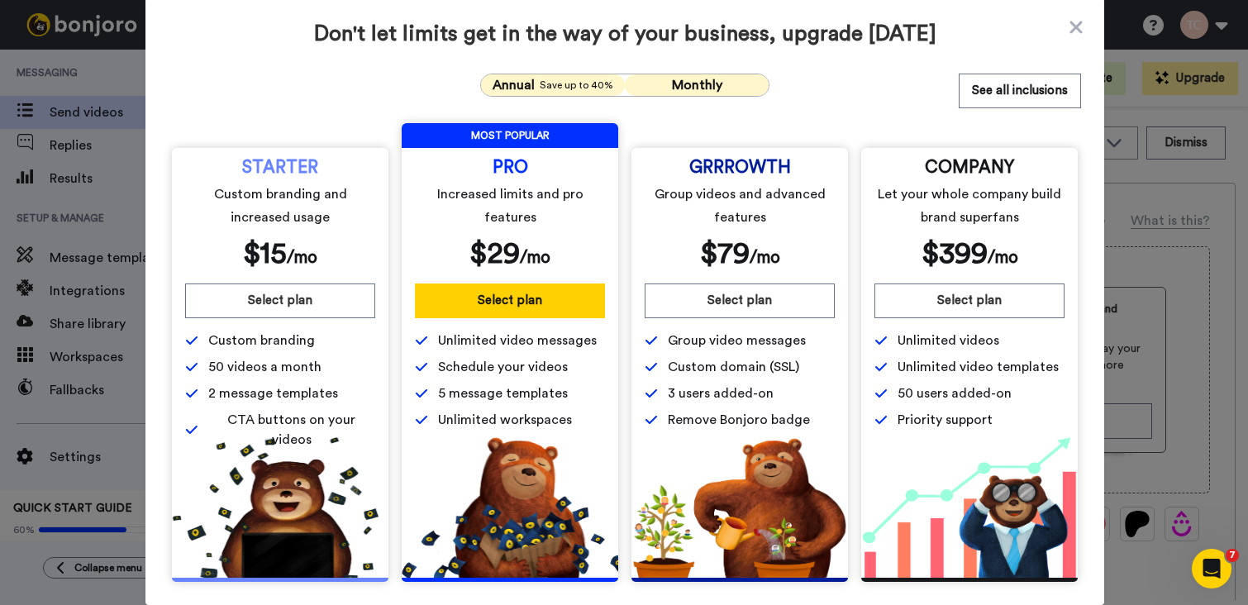
click at [707, 85] on span "Monthly" at bounding box center [697, 85] width 50 height 13
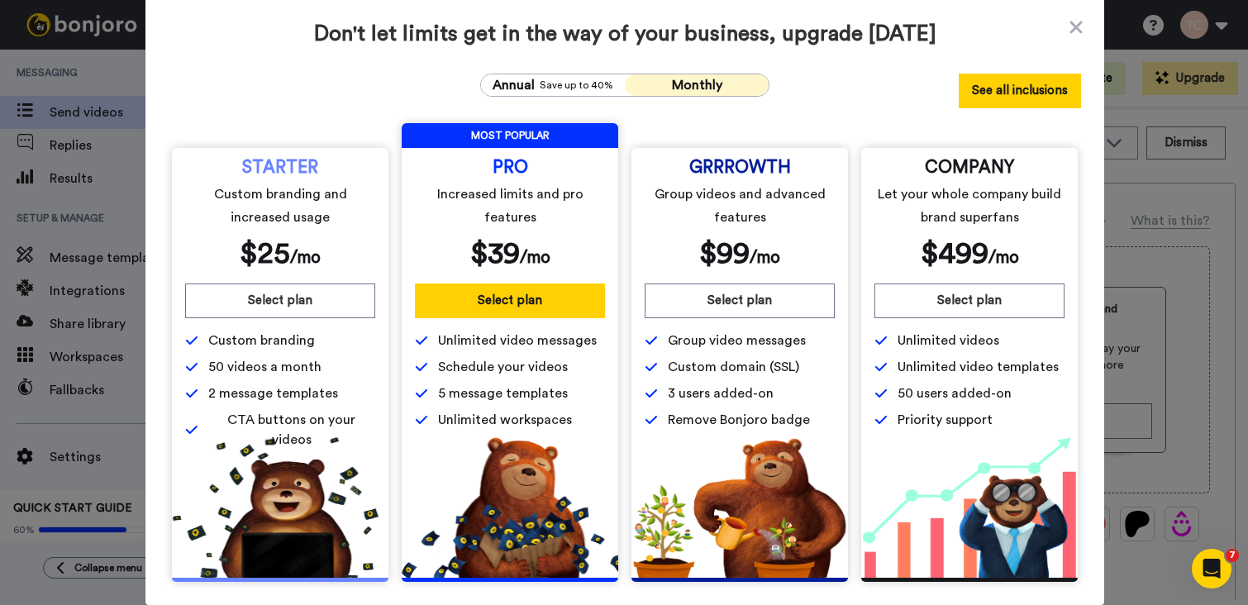
click at [1021, 106] on button "See all inclusions" at bounding box center [1020, 91] width 122 height 35
